Goal: Information Seeking & Learning: Find specific fact

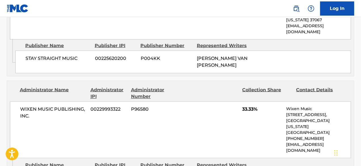
scroll to position [444, 0]
drag, startPoint x: 204, startPoint y: 137, endPoint x: 227, endPoint y: 137, distance: 22.7
copy span "PAUL L KANTNER"
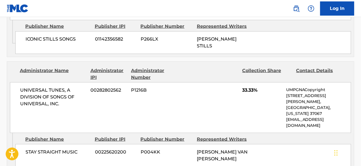
scroll to position [349, 0]
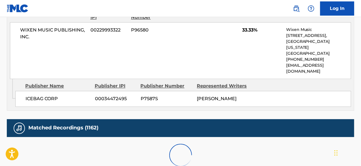
scroll to position [666, 0]
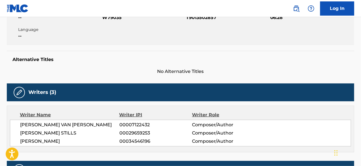
scroll to position [0, 0]
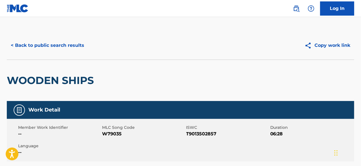
click at [45, 52] on button "< Back to public search results" at bounding box center [47, 45] width 81 height 14
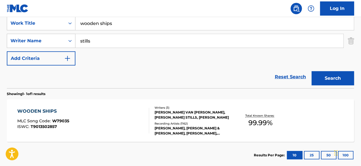
scroll to position [84, 0]
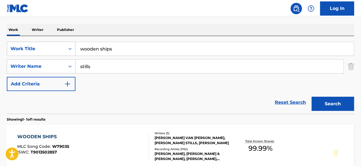
click at [67, 29] on p "Publisher" at bounding box center [65, 30] width 20 height 12
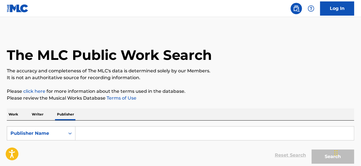
click at [86, 137] on input "Search Form" at bounding box center [214, 133] width 278 height 14
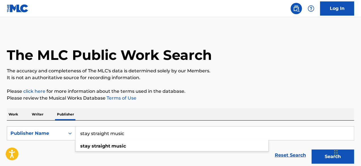
type input "stay straight music"
click at [312, 149] on button "Search" at bounding box center [333, 156] width 43 height 14
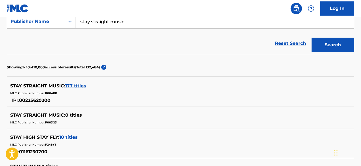
scroll to position [144, 0]
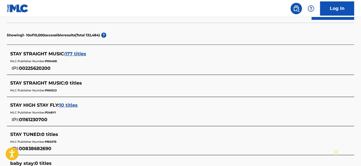
click at [79, 53] on span "177 titles" at bounding box center [75, 53] width 21 height 5
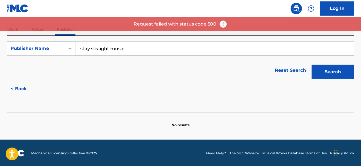
scroll to position [84, 0]
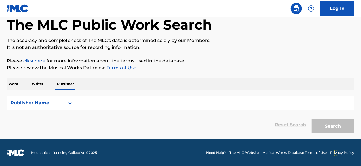
scroll to position [30, 0]
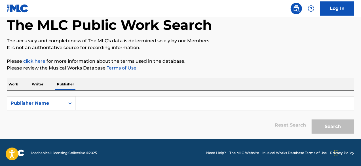
click at [91, 97] on input "Search Form" at bounding box center [214, 103] width 278 height 14
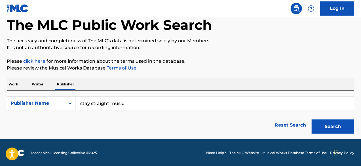
type input "stay straight music"
click at [312, 119] on button "Search" at bounding box center [333, 126] width 43 height 14
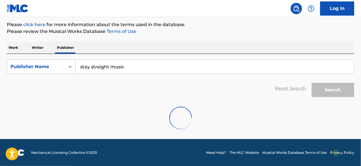
scroll to position [66, 0]
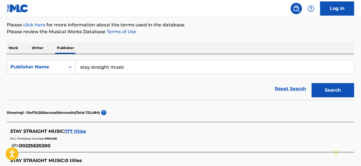
click at [82, 129] on span "177 titles" at bounding box center [75, 130] width 21 height 5
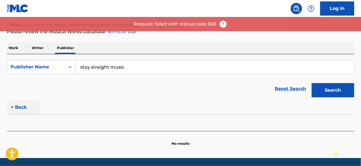
click at [21, 106] on button "< Back" at bounding box center [24, 107] width 34 height 14
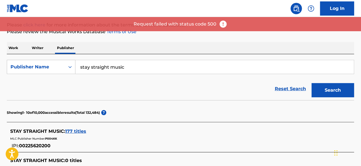
click at [73, 130] on span "177 titles" at bounding box center [75, 130] width 21 height 5
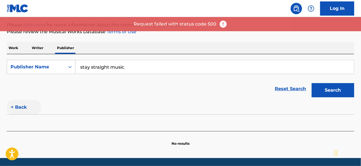
click at [18, 107] on button "< Back" at bounding box center [24, 107] width 34 height 14
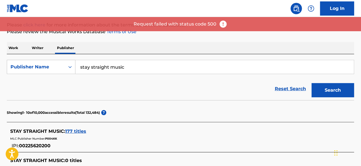
click at [16, 50] on p "Work" at bounding box center [13, 48] width 13 height 12
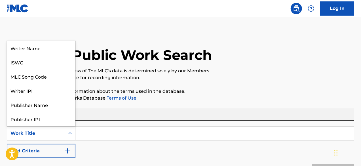
click at [42, 130] on div "Work Title" at bounding box center [35, 133] width 51 height 7
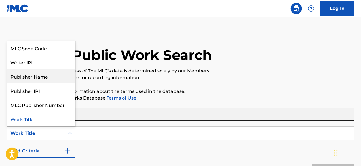
click at [42, 79] on div "Publisher Name" at bounding box center [41, 76] width 68 height 14
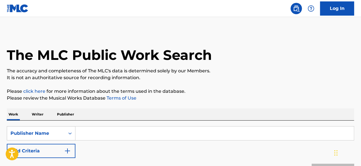
click at [83, 130] on input "Search Form" at bounding box center [214, 133] width 278 height 14
type input "stay straight music"
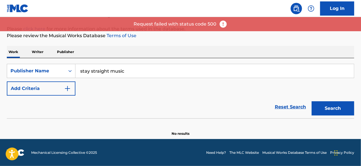
scroll to position [61, 0]
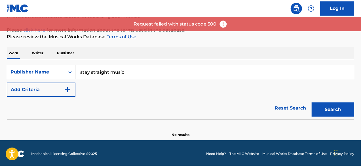
click at [42, 51] on p "Writer" at bounding box center [37, 53] width 15 height 12
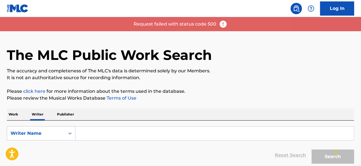
click at [120, 133] on input "Search Form" at bounding box center [214, 133] width 278 height 14
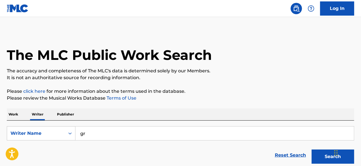
type input "g"
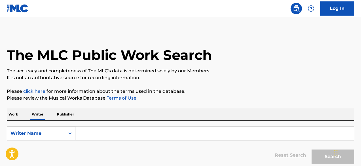
click at [109, 136] on input "Search Form" at bounding box center [214, 133] width 278 height 14
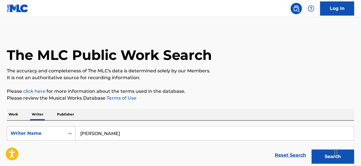
type input "[PERSON_NAME]"
click at [312, 149] on button "Search" at bounding box center [333, 156] width 43 height 14
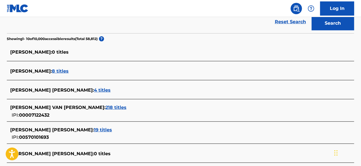
scroll to position [133, 0]
click at [105, 108] on span "218 titles" at bounding box center [115, 107] width 21 height 5
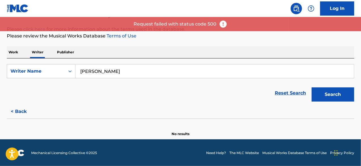
scroll to position [0, 0]
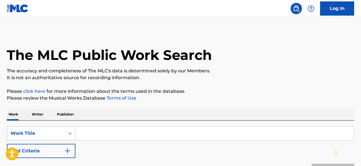
click at [52, 137] on div "Work Title" at bounding box center [36, 133] width 58 height 11
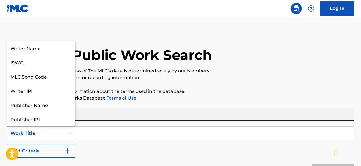
scroll to position [28, 0]
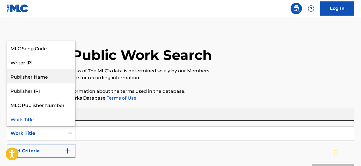
click at [40, 81] on div "Publisher Name" at bounding box center [41, 76] width 68 height 14
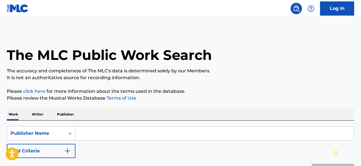
click at [96, 136] on input "Search Form" at bounding box center [214, 133] width 278 height 14
type input "stay straight music"
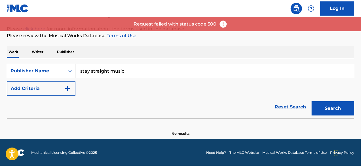
scroll to position [53, 0]
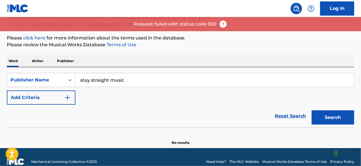
click at [221, 25] on img at bounding box center [223, 24] width 9 height 9
click at [71, 61] on p "Publisher" at bounding box center [65, 61] width 20 height 12
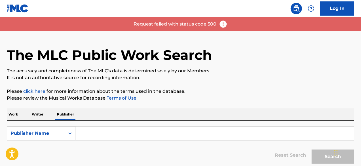
click at [100, 132] on input "Search Form" at bounding box center [214, 133] width 278 height 14
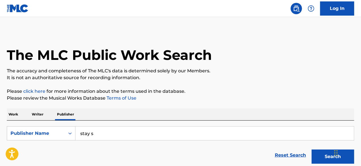
type input "stay straight music"
click at [312, 149] on button "Search" at bounding box center [333, 156] width 43 height 14
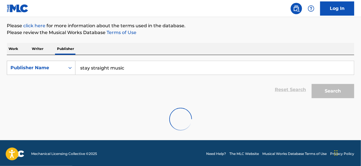
scroll to position [65, 0]
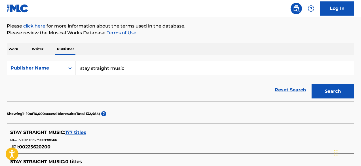
click at [78, 130] on span "177 titles" at bounding box center [75, 132] width 21 height 5
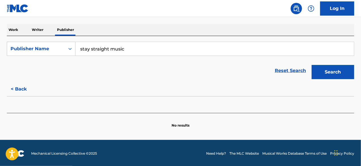
scroll to position [0, 0]
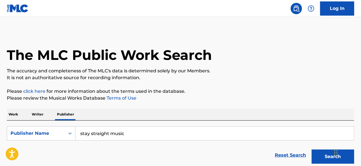
click at [14, 116] on p "Work" at bounding box center [13, 114] width 13 height 12
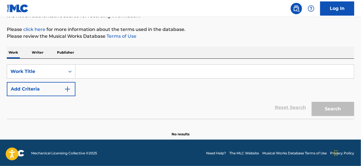
scroll to position [62, 0]
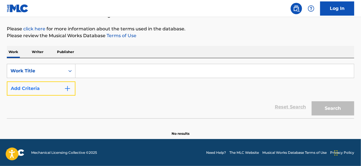
click at [66, 90] on img "Search Form" at bounding box center [67, 88] width 7 height 7
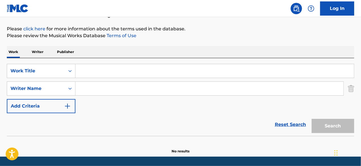
click at [85, 74] on input "Search Form" at bounding box center [214, 71] width 278 height 14
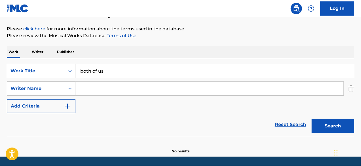
type input "both of us"
type input "stills"
click at [312, 119] on button "Search" at bounding box center [333, 126] width 43 height 14
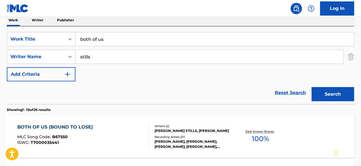
scroll to position [138, 0]
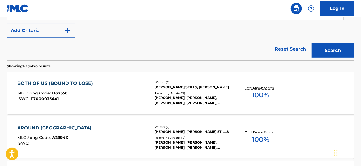
click at [169, 98] on div "STEPHEN STILLS, STEPHEN STILLS, STEPHEN STILLS, STEPHEN STILLS, STEPHEN STILLS" at bounding box center [192, 100] width 77 height 10
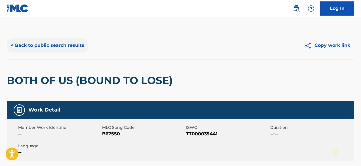
click at [35, 47] on button "< Back to public search results" at bounding box center [47, 45] width 81 height 14
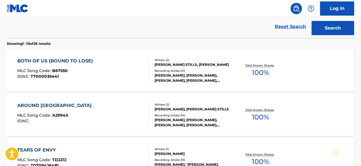
scroll to position [19, 0]
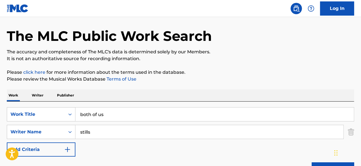
click at [94, 114] on input "both of us" at bounding box center [214, 114] width 278 height 14
type input "so many times"
click at [312, 162] on button "Search" at bounding box center [333, 169] width 43 height 14
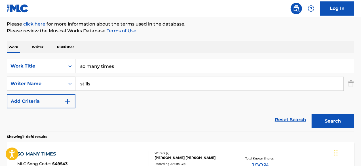
scroll to position [95, 0]
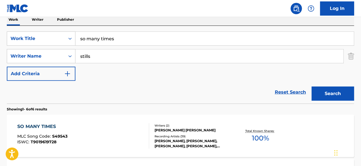
click at [160, 136] on div "Writers ( 2 ) STEPHEN A. STILLS, CHRISTOPHER HILLMAN Recording Artists ( 39 ) S…" at bounding box center [190, 135] width 82 height 25
